Goal: Obtain resource: Download file/media

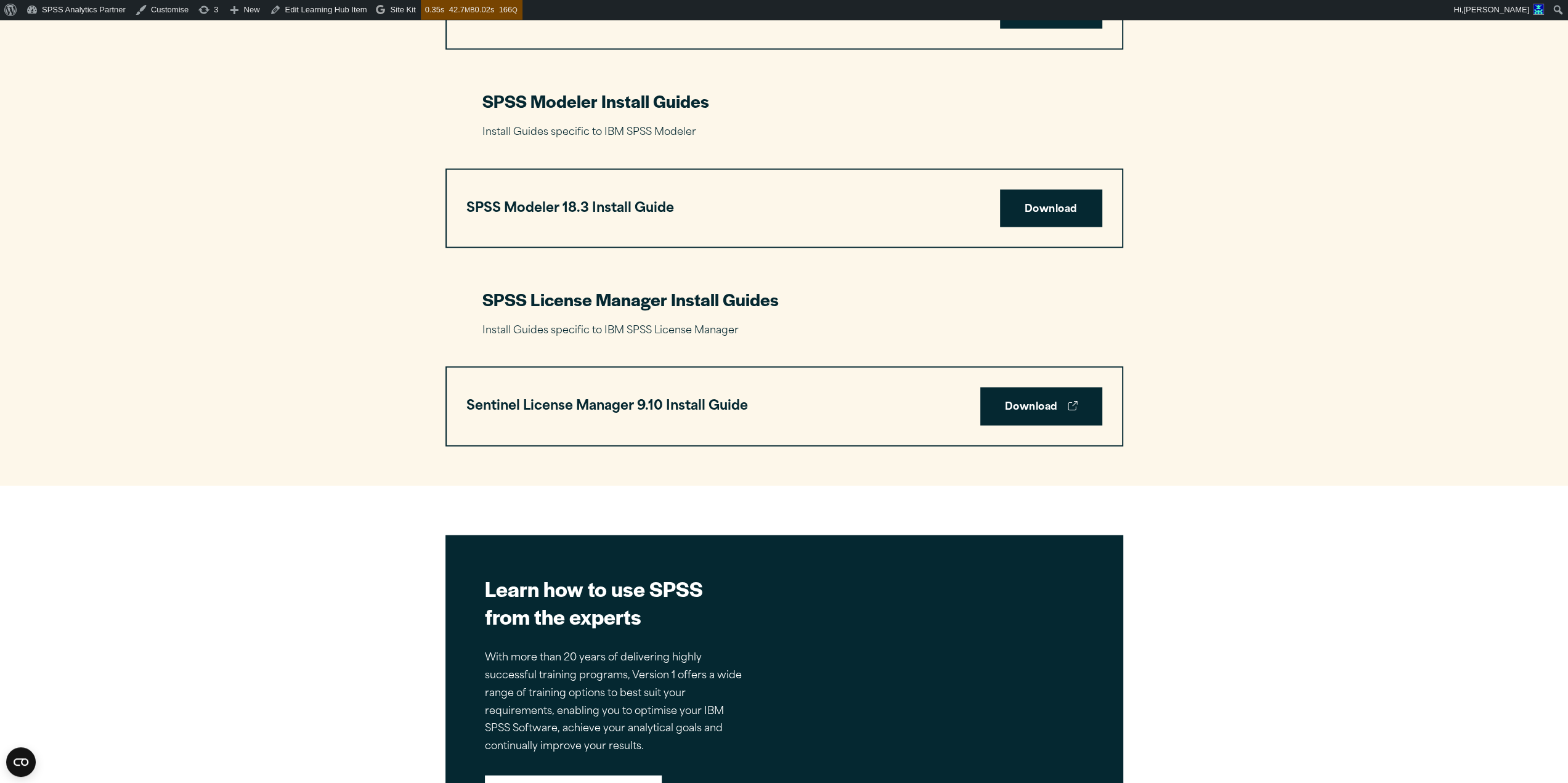
scroll to position [2546, 0]
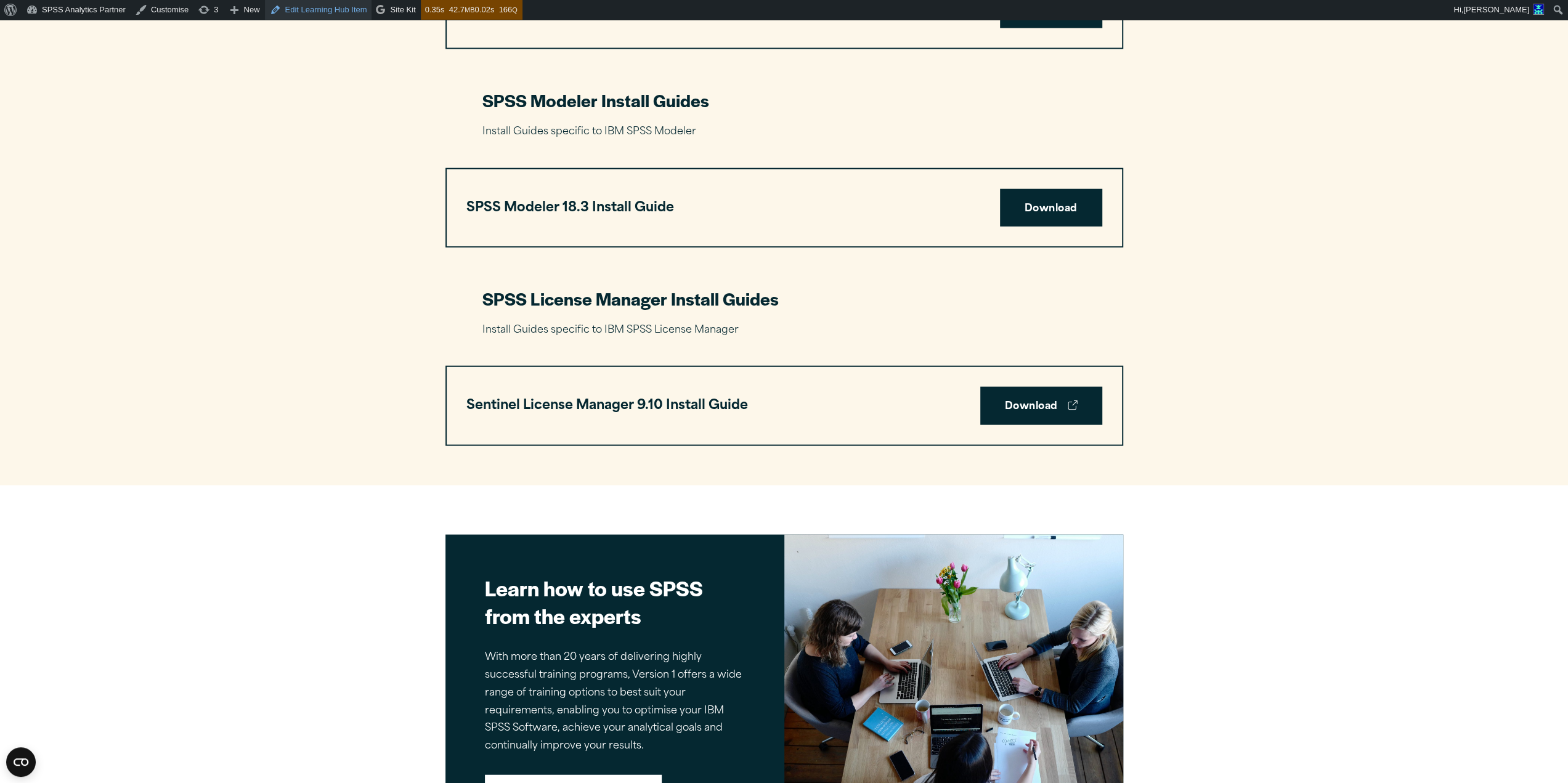
click at [294, 11] on link "Edit Learning Hub Item" at bounding box center [319, 10] width 107 height 20
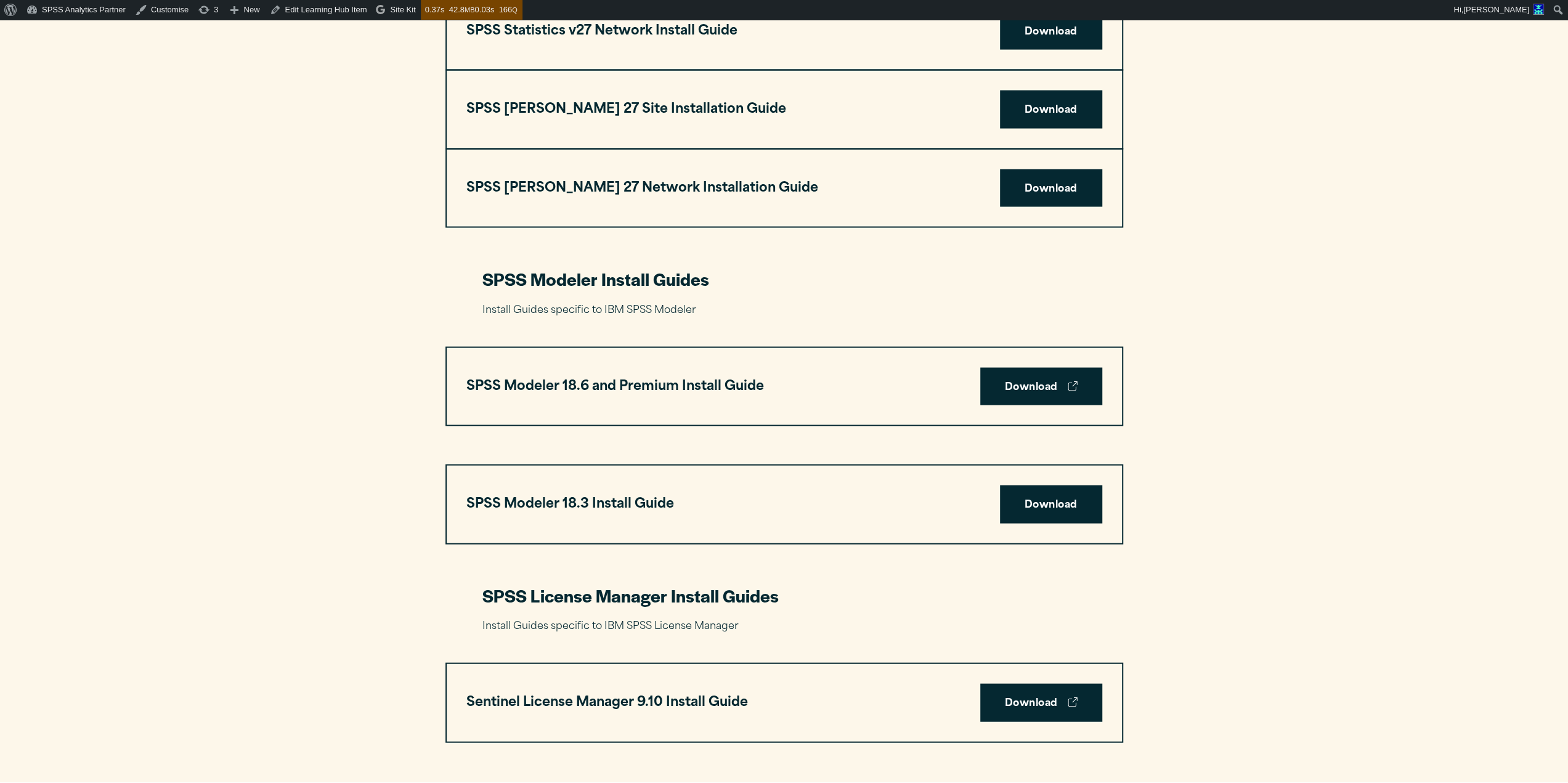
scroll to position [2368, 0]
click at [1006, 393] on link "Download" at bounding box center [1041, 386] width 122 height 38
